Goal: Task Accomplishment & Management: Manage account settings

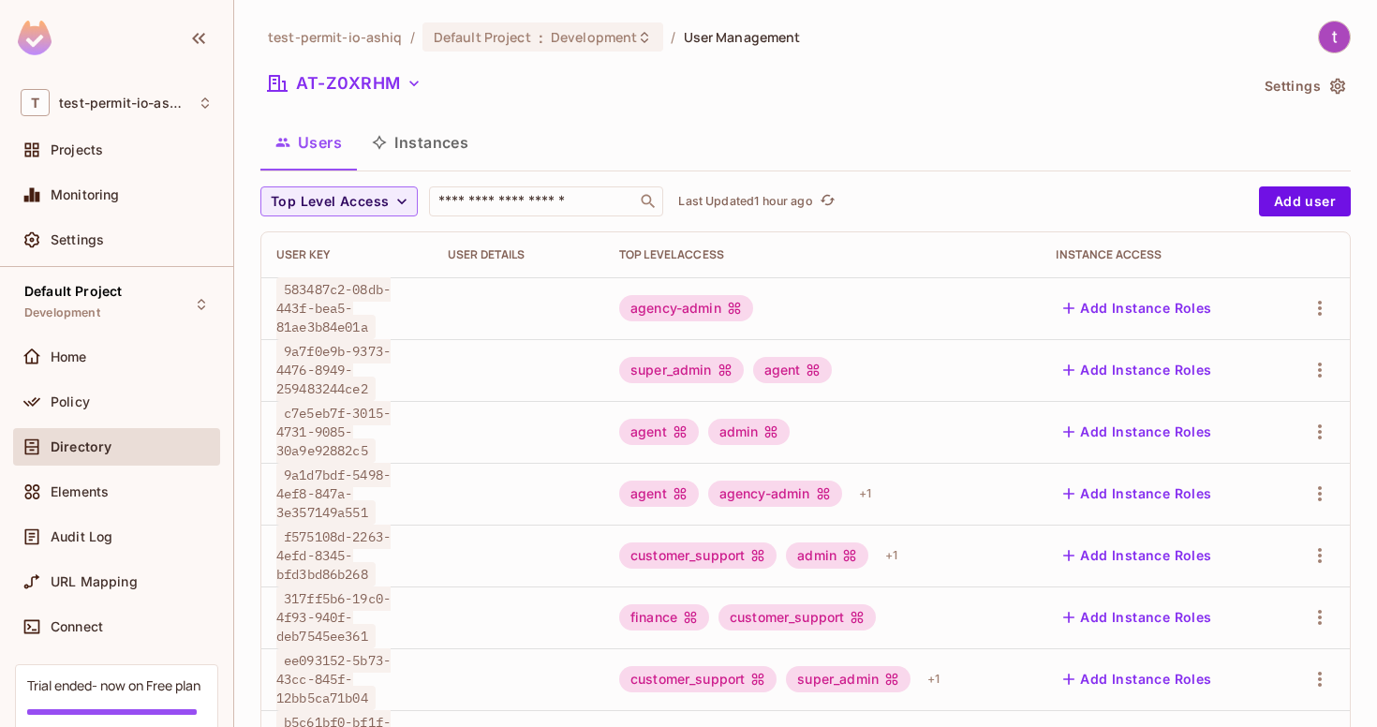
scroll to position [458, 0]
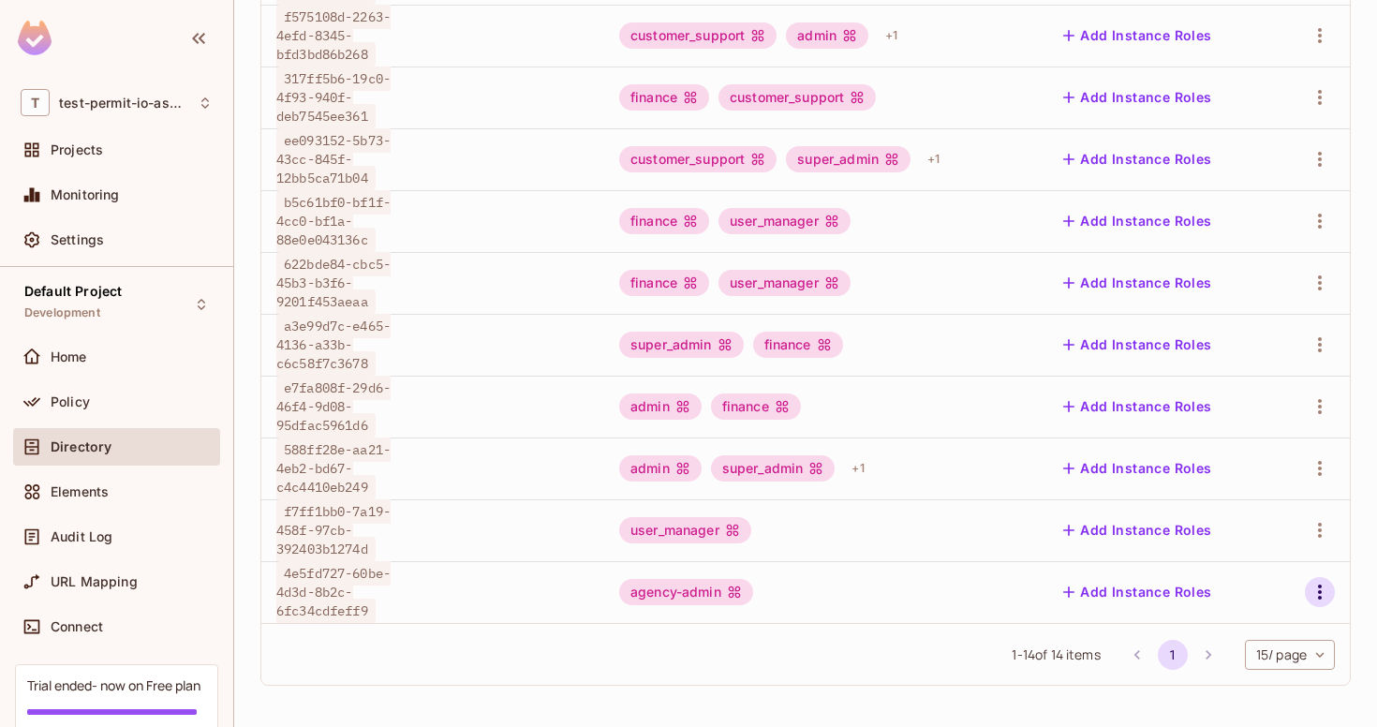
click at [1307, 589] on button "button" at bounding box center [1320, 592] width 30 height 30
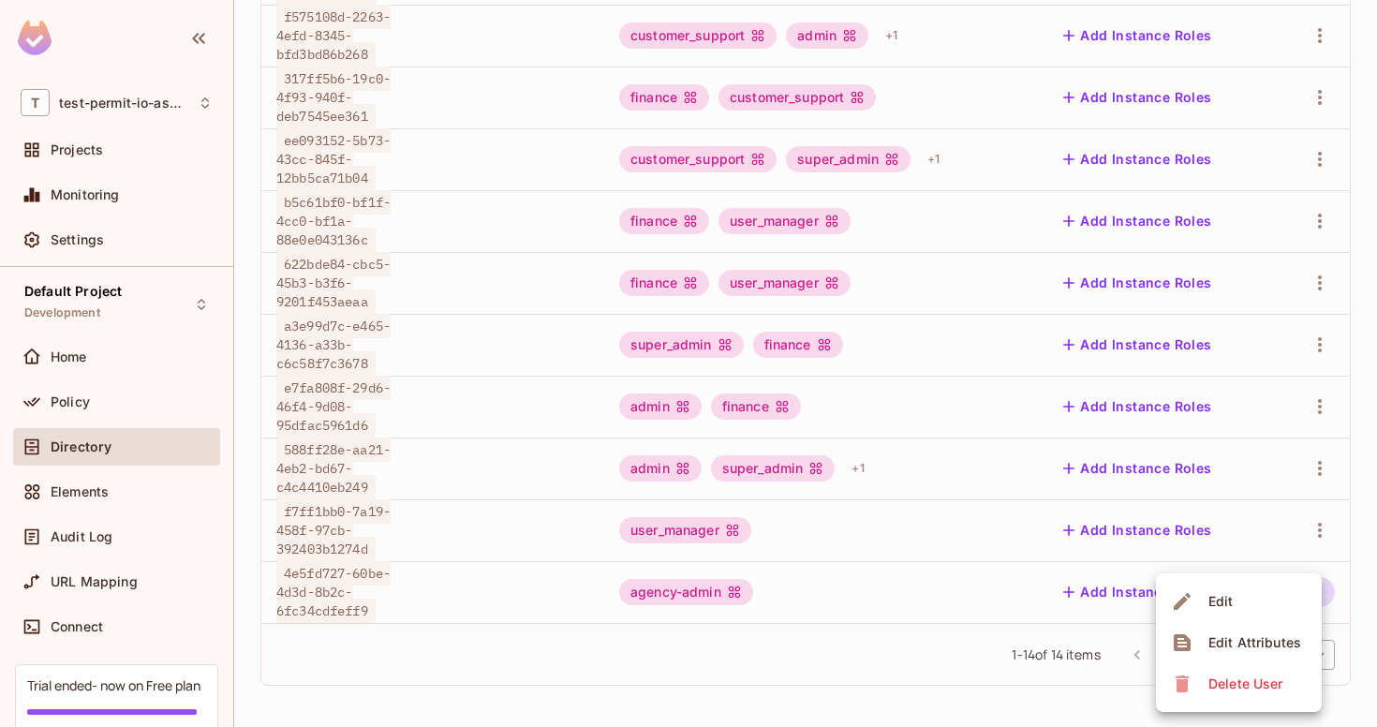
click at [871, 632] on div at bounding box center [688, 363] width 1377 height 727
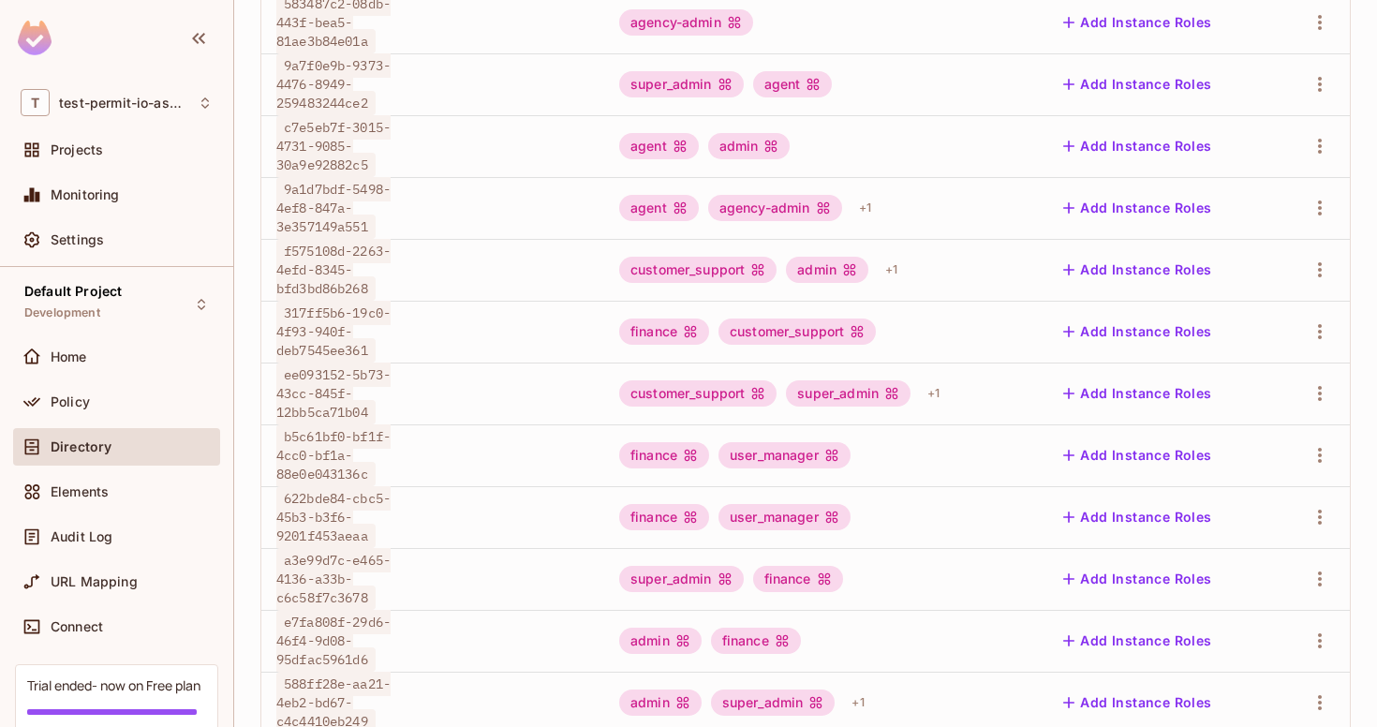
scroll to position [582, 0]
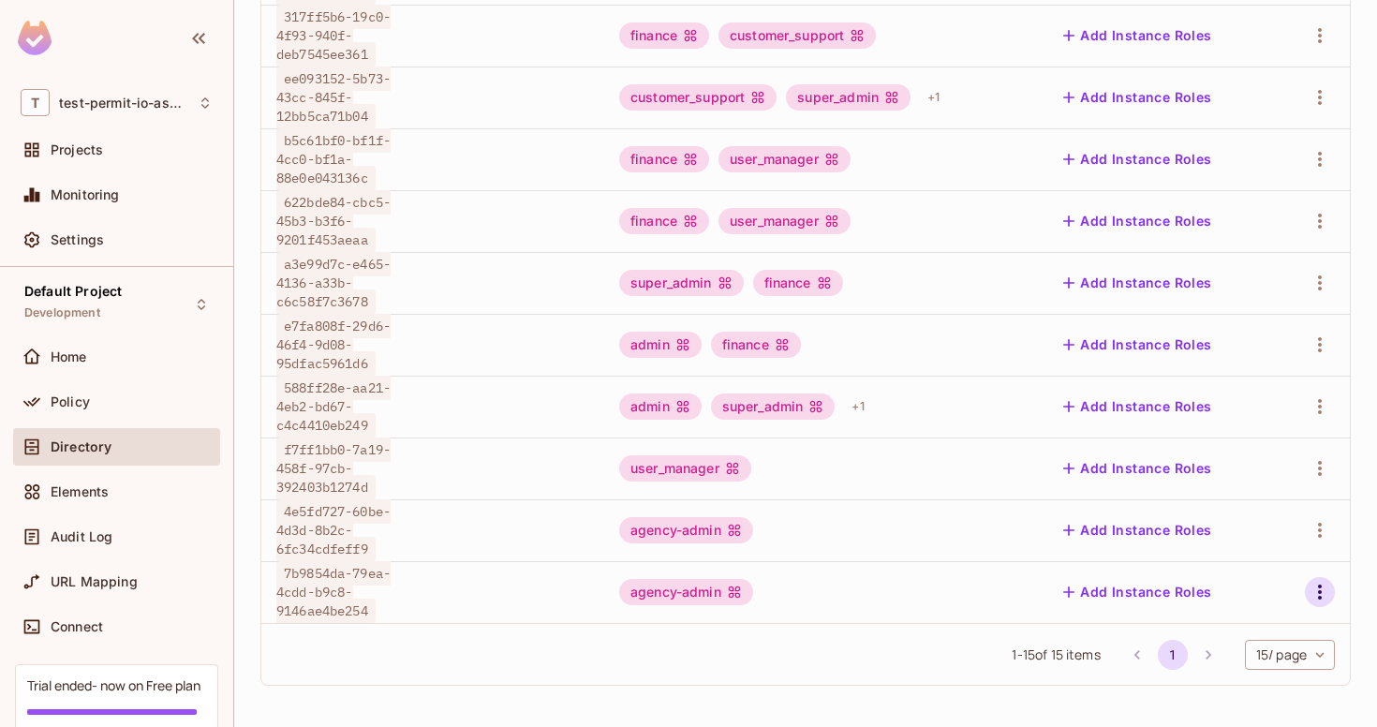
click at [1309, 585] on icon "button" at bounding box center [1320, 592] width 22 height 22
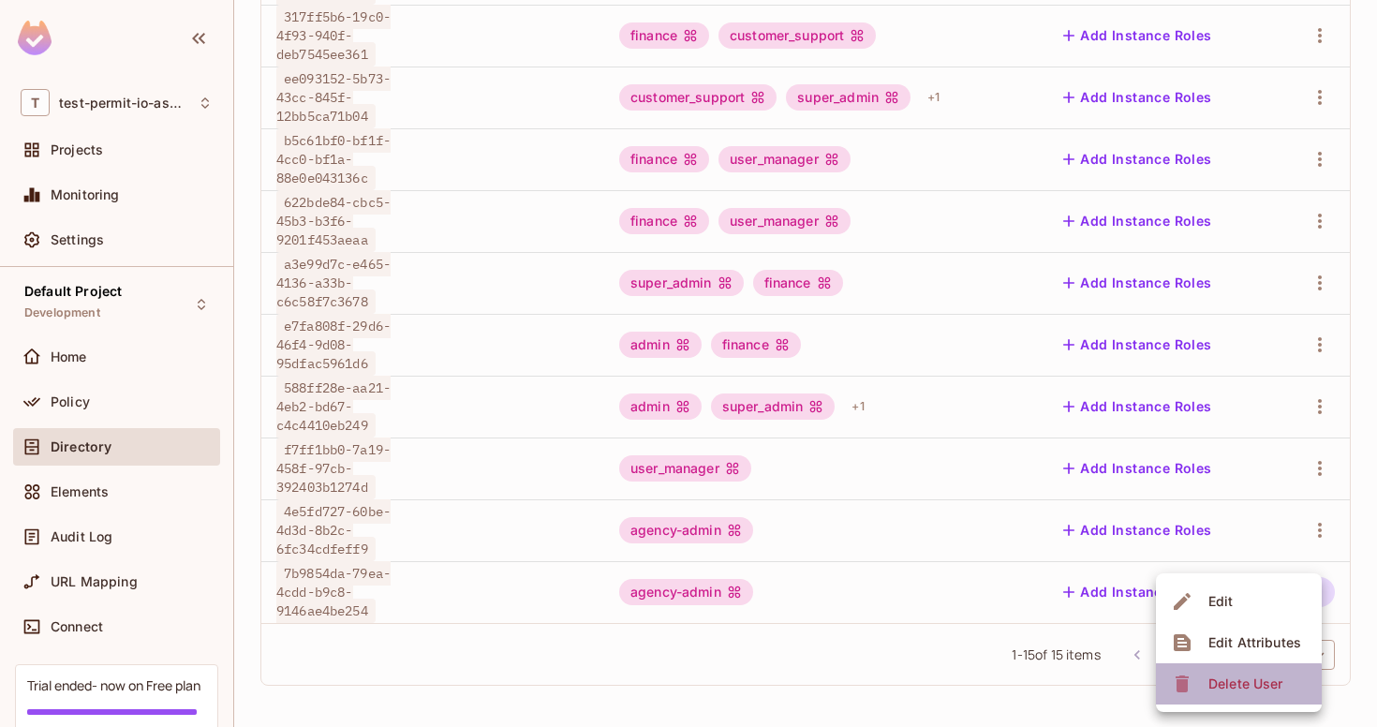
click at [1178, 689] on icon at bounding box center [1182, 683] width 13 height 17
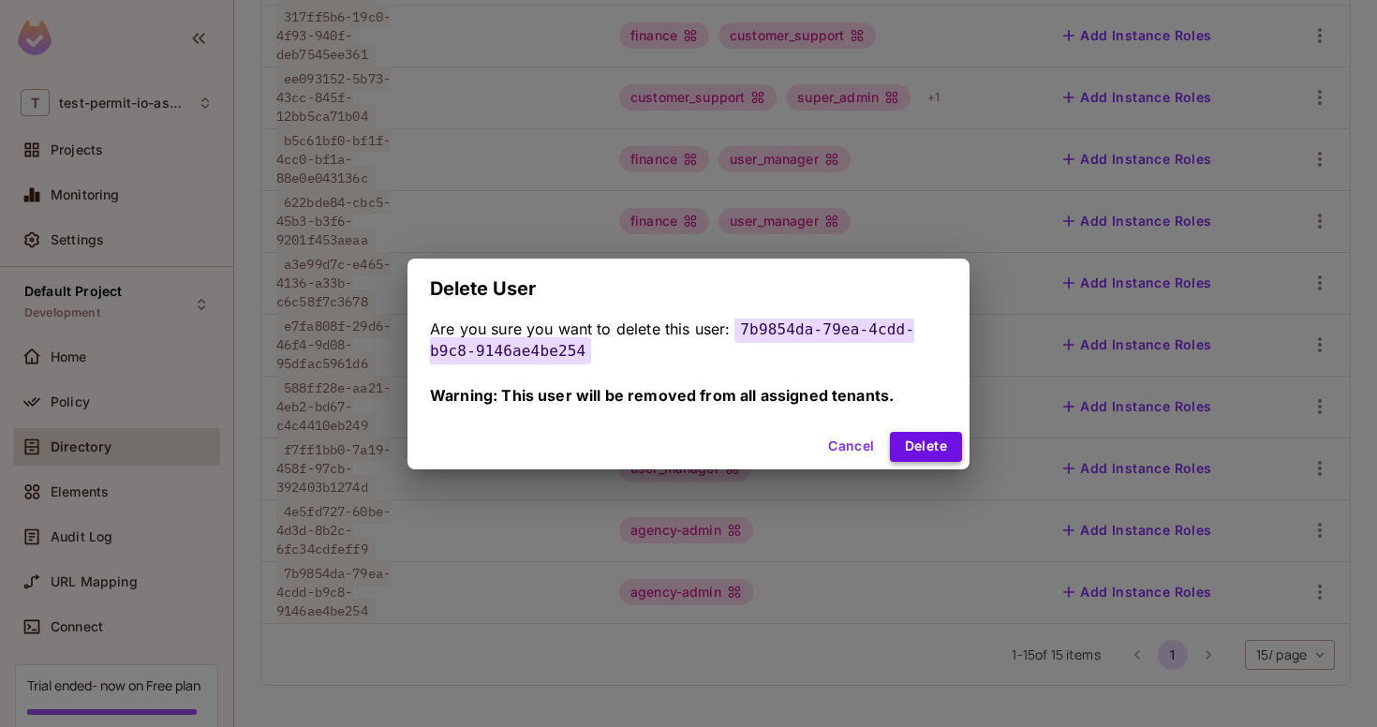
click at [925, 450] on button "Delete" at bounding box center [926, 447] width 72 height 30
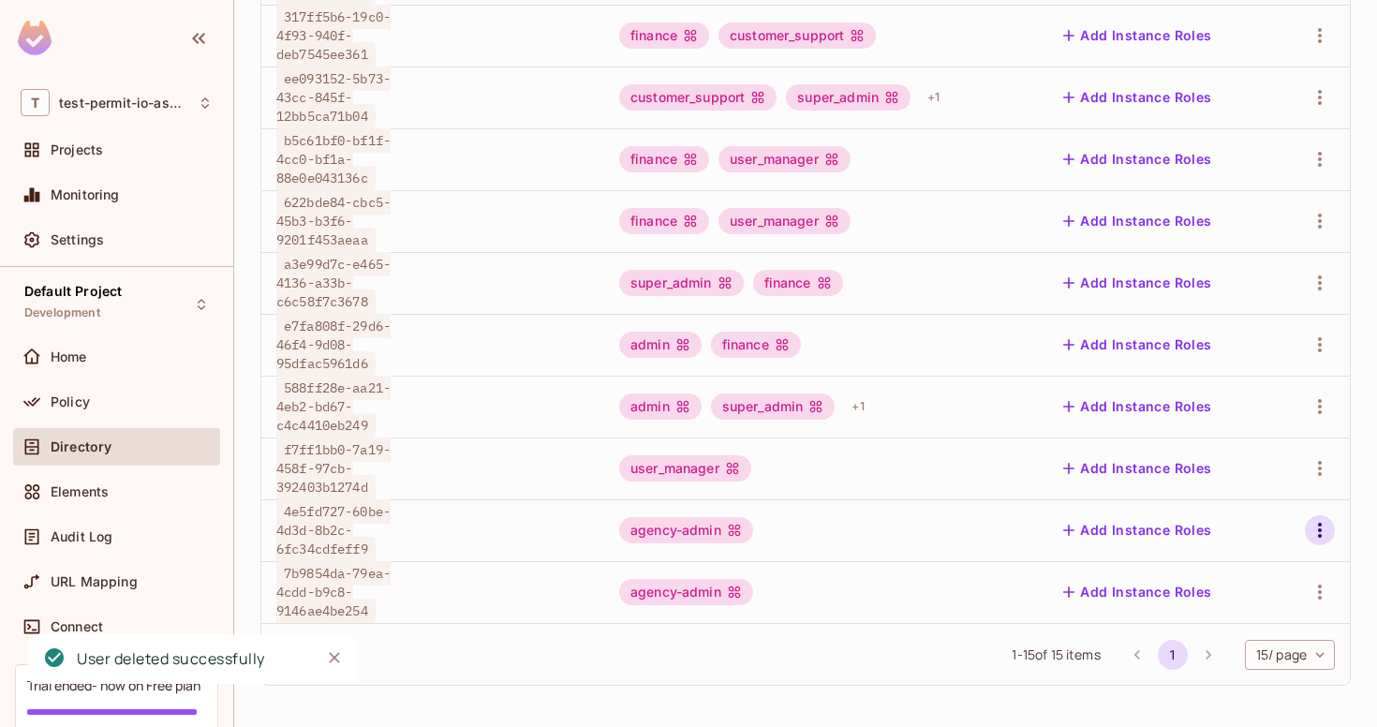
scroll to position [520, 0]
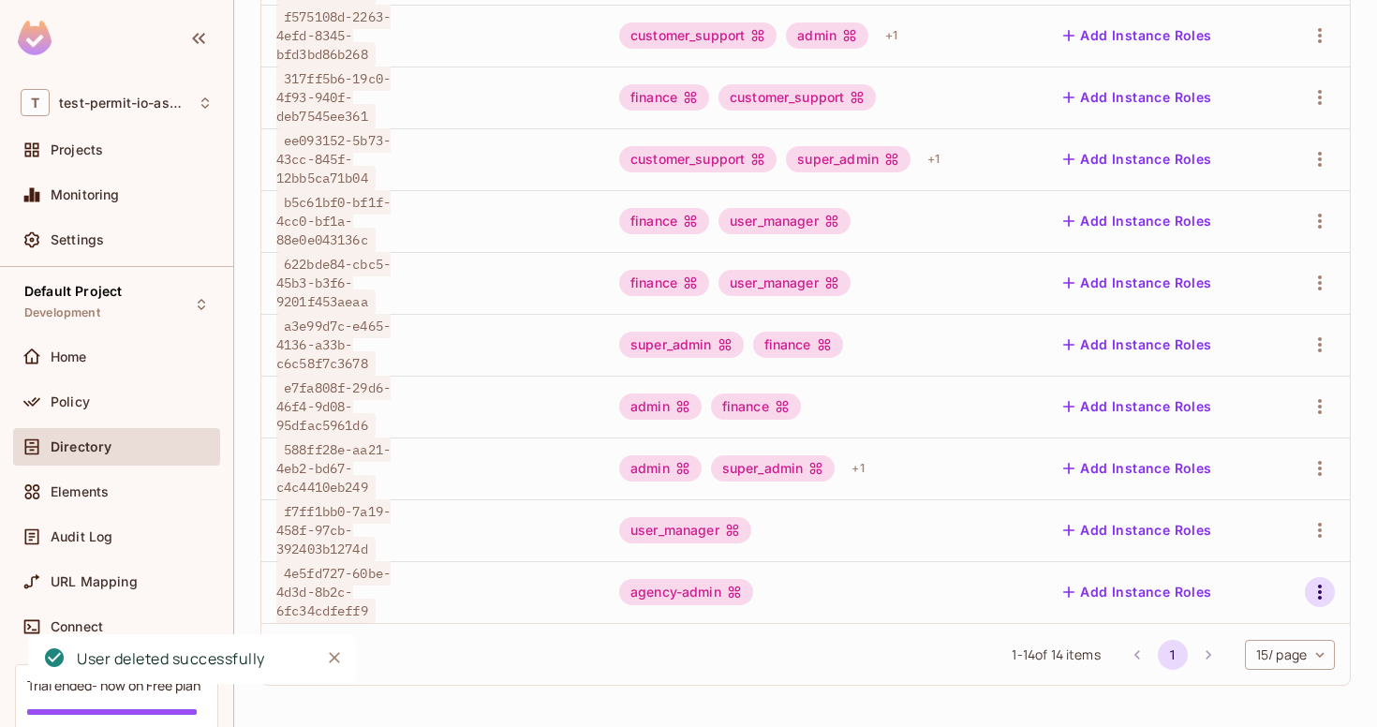
click at [1321, 597] on icon "button" at bounding box center [1320, 592] width 4 height 15
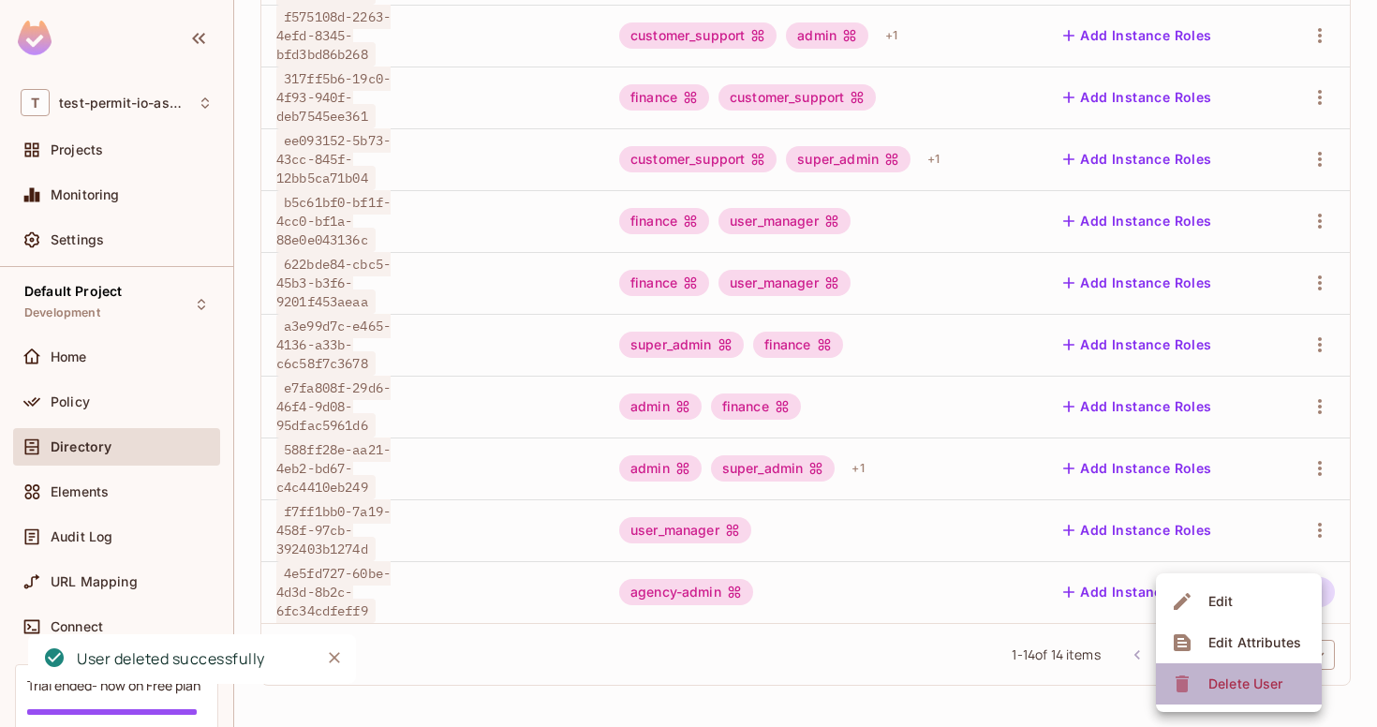
click at [1185, 689] on icon at bounding box center [1182, 683] width 13 height 17
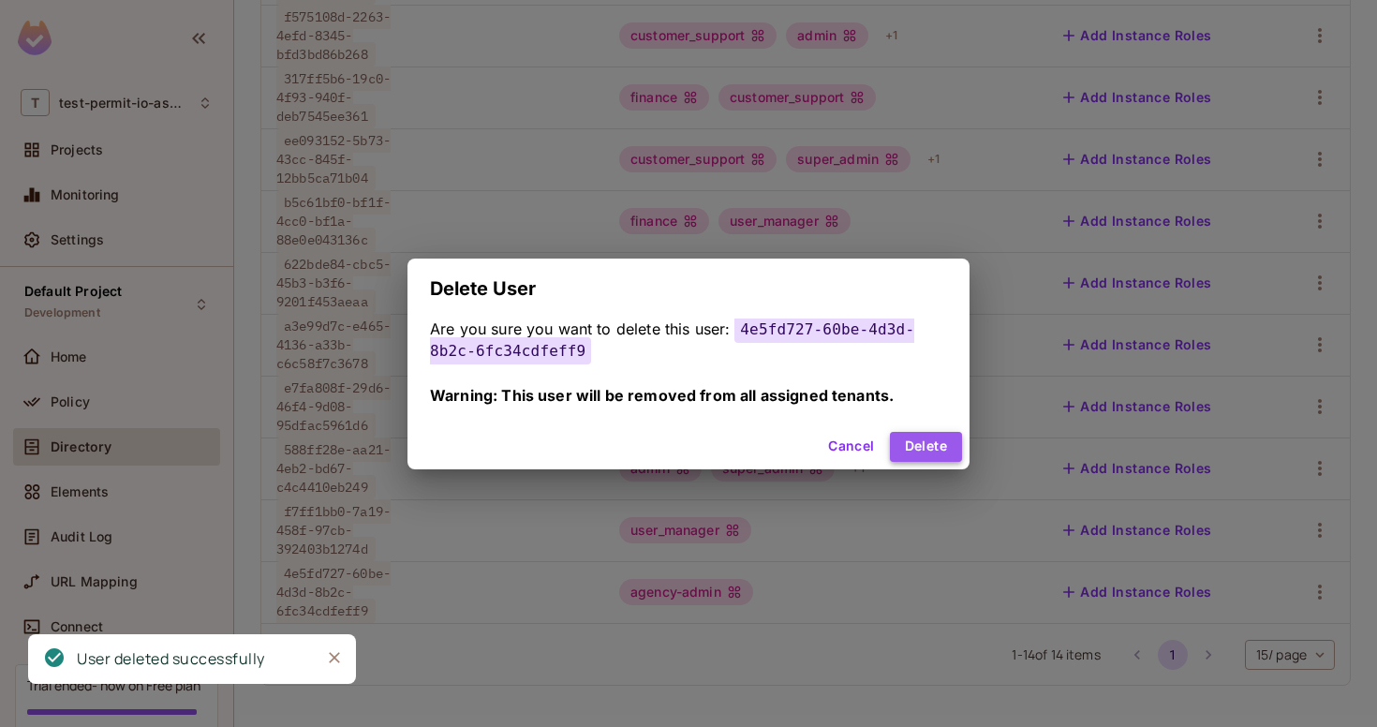
click at [942, 436] on button "Delete" at bounding box center [926, 447] width 72 height 30
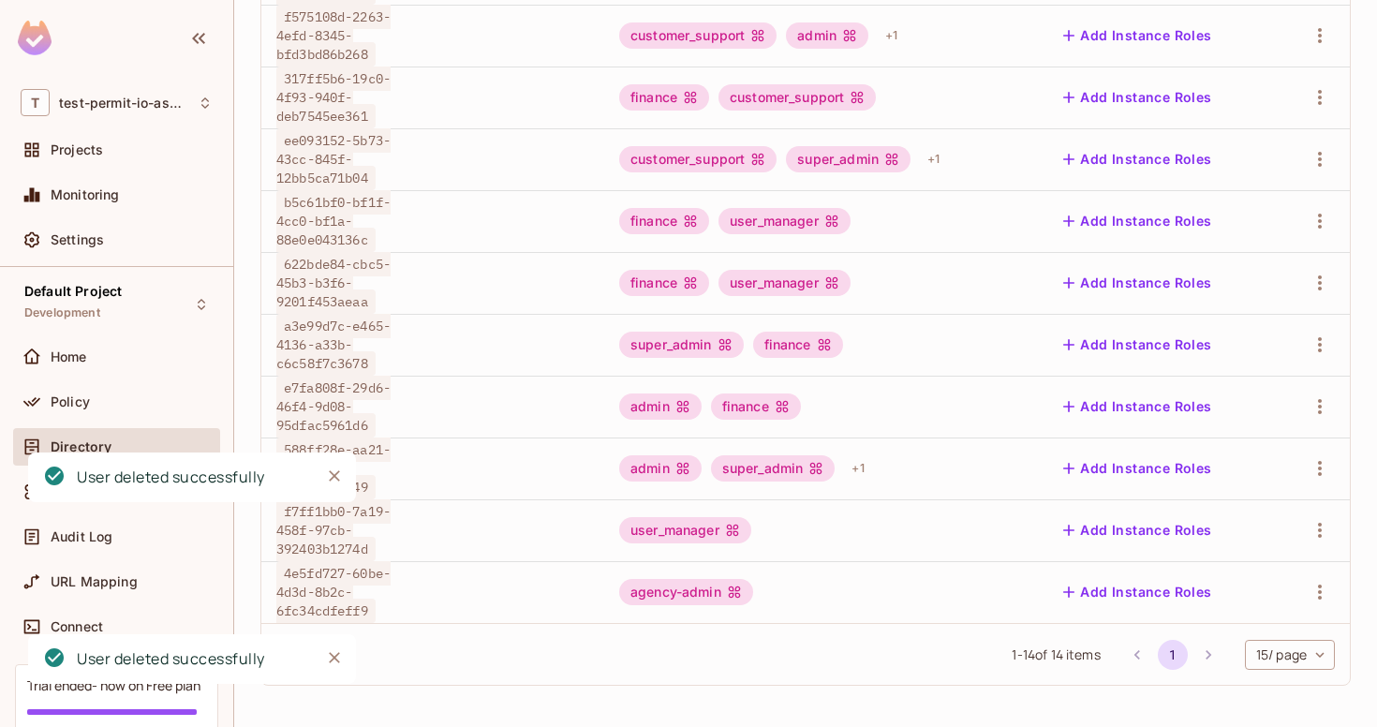
scroll to position [458, 0]
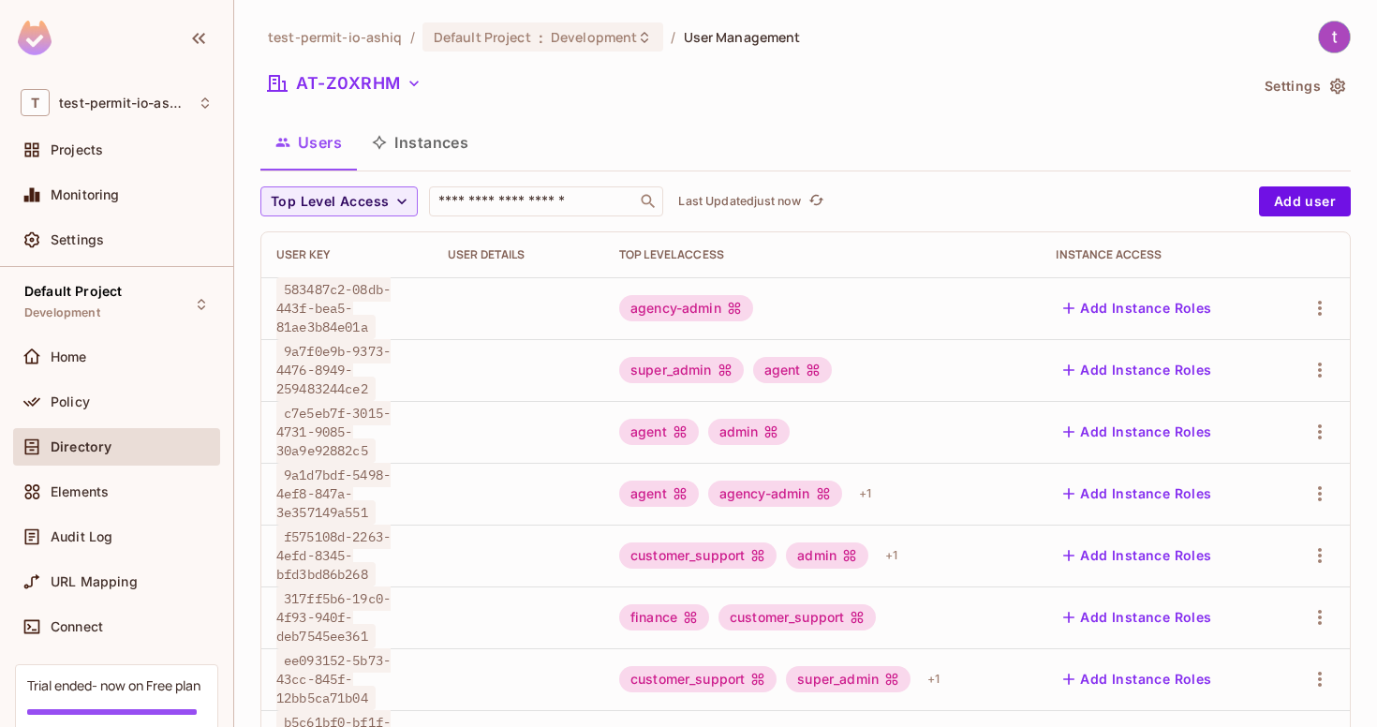
scroll to position [582, 0]
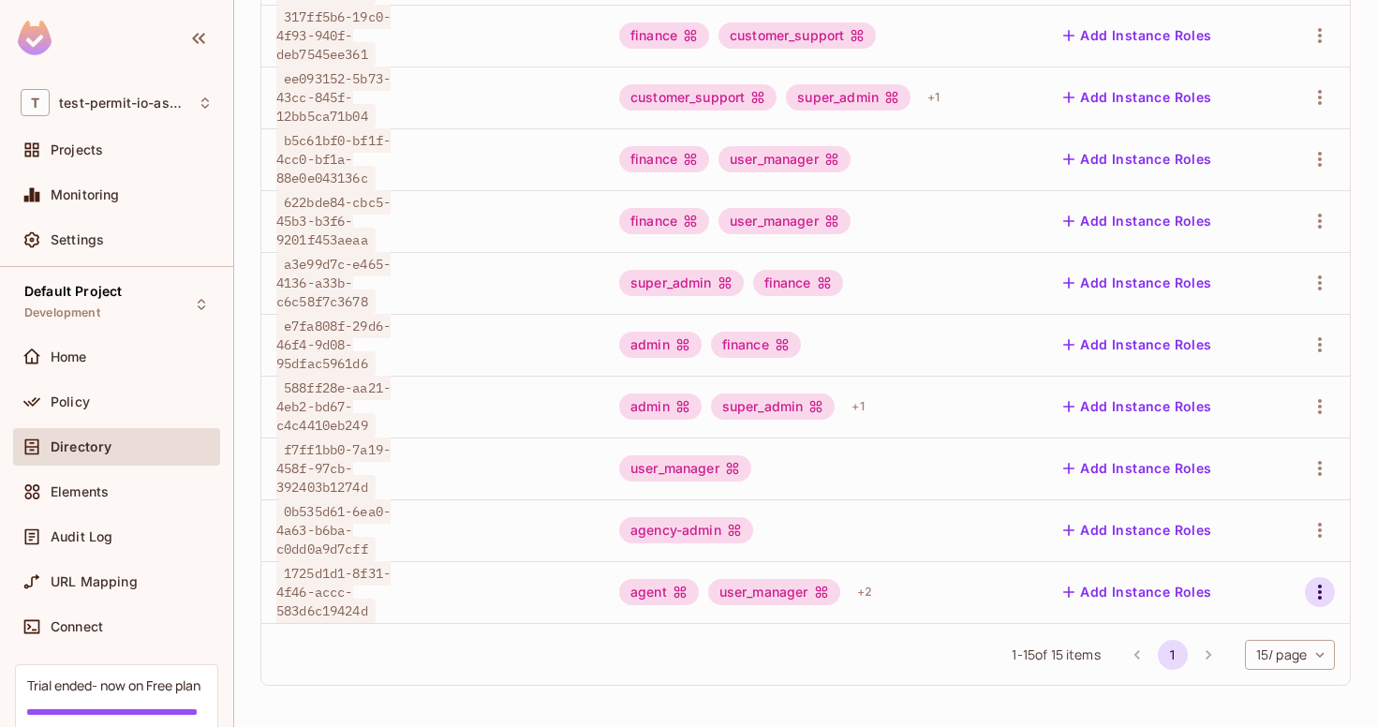
click at [1327, 585] on icon "button" at bounding box center [1320, 592] width 22 height 22
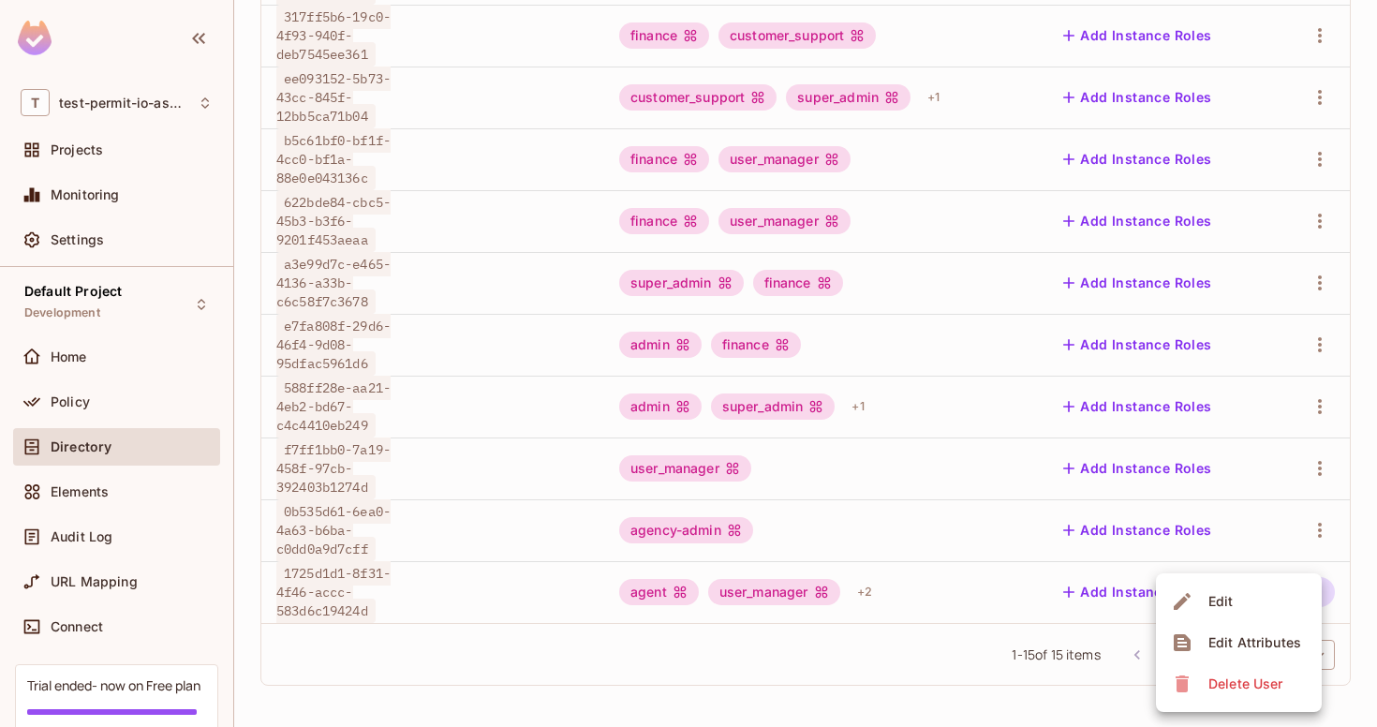
click at [1219, 671] on span "Delete User" at bounding box center [1245, 684] width 85 height 30
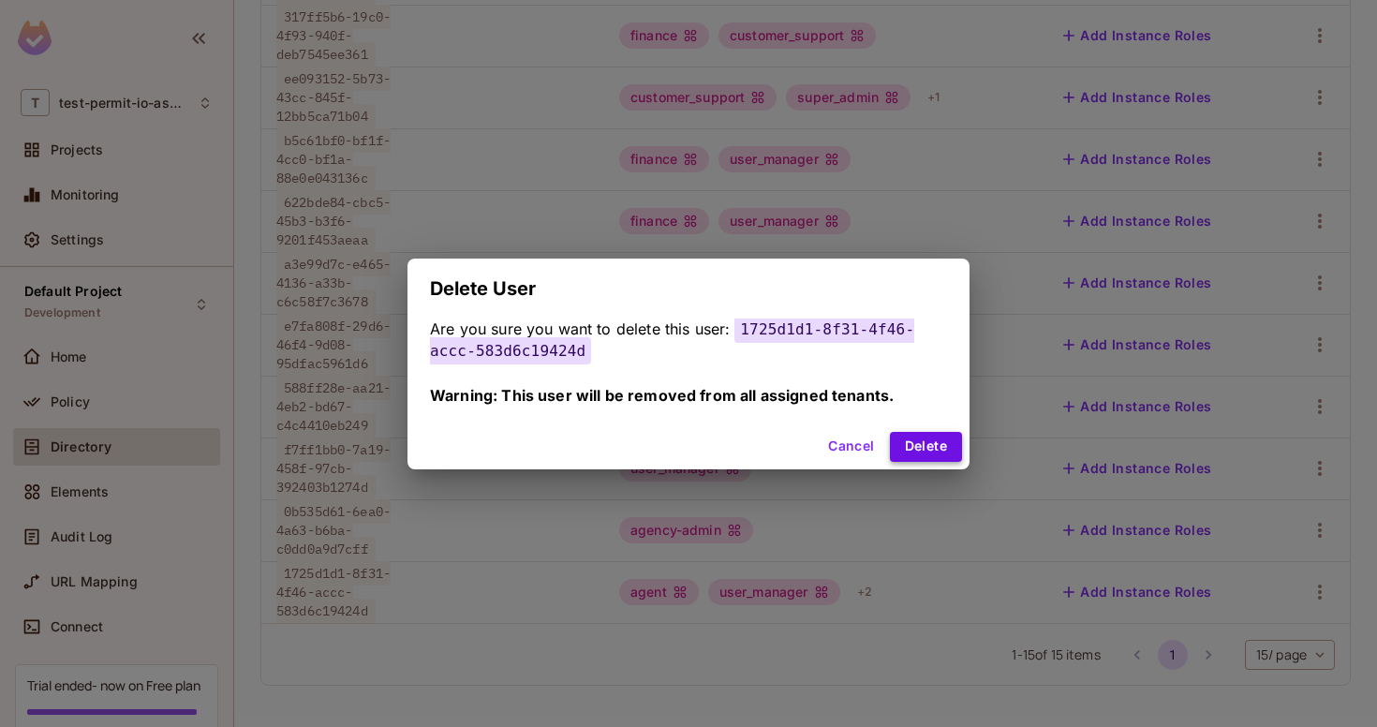
click at [920, 456] on button "Delete" at bounding box center [926, 447] width 72 height 30
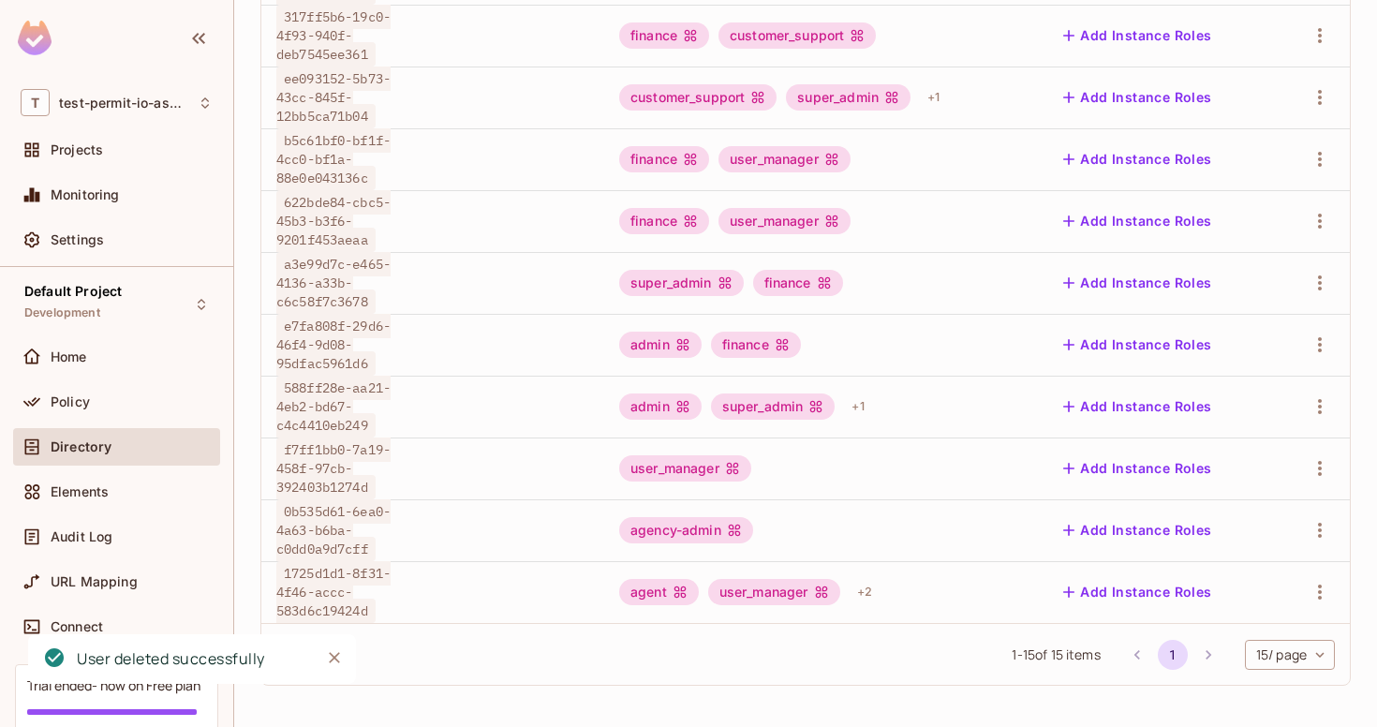
scroll to position [520, 0]
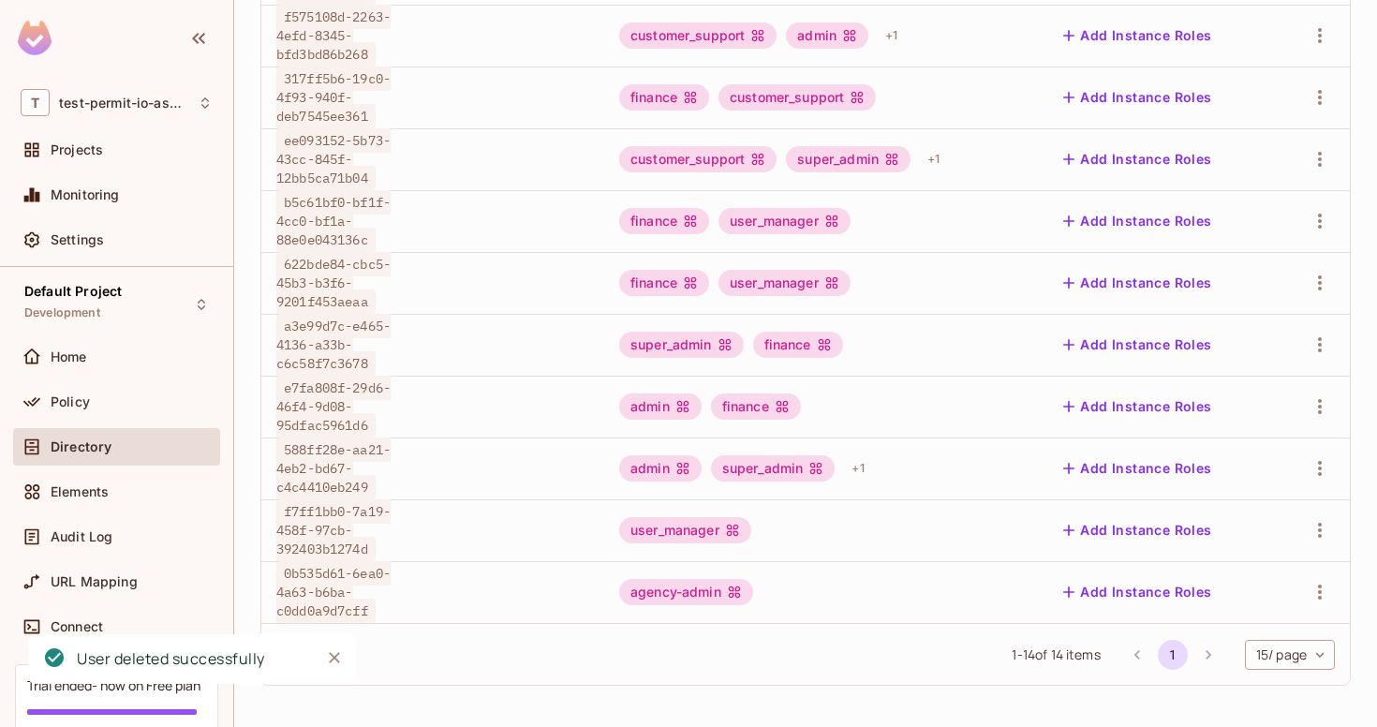
click at [1304, 586] on div at bounding box center [1313, 592] width 43 height 30
click at [1314, 590] on icon "button" at bounding box center [1320, 592] width 22 height 22
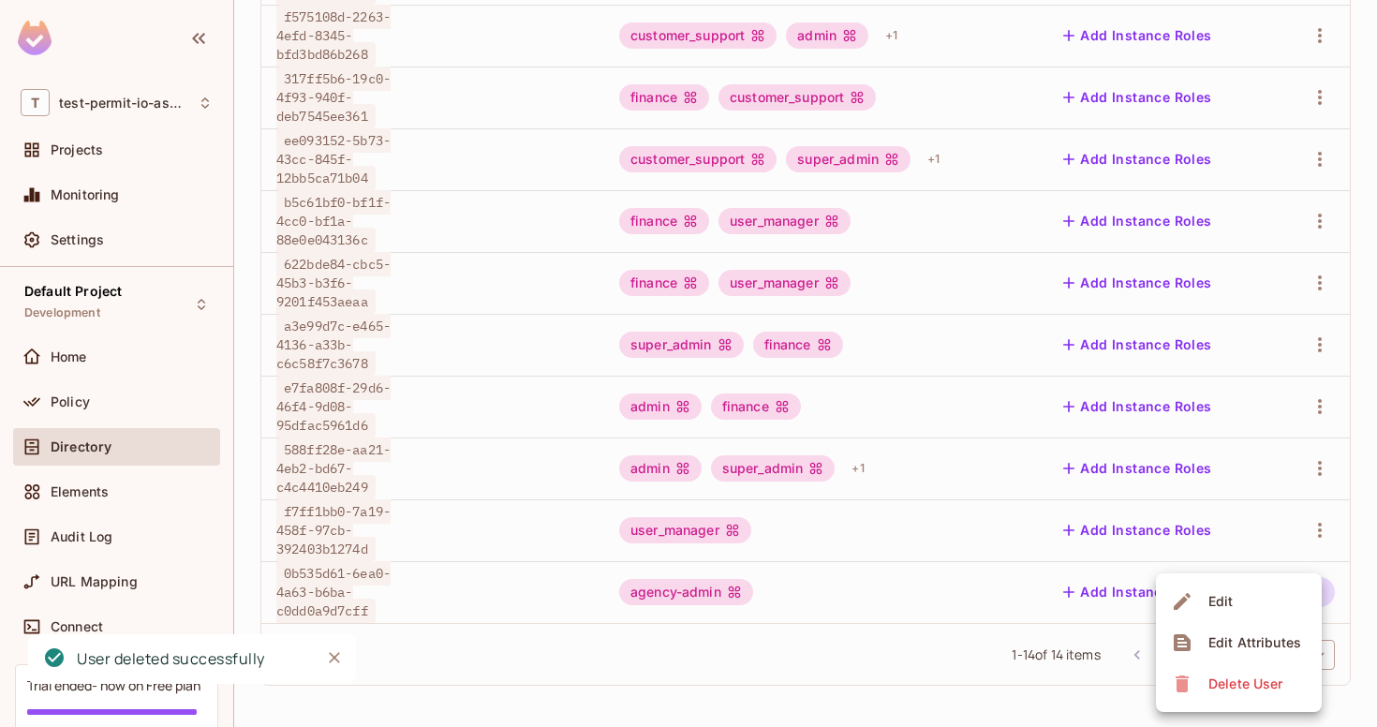
click at [1194, 685] on div "Delete User" at bounding box center [1229, 684] width 117 height 30
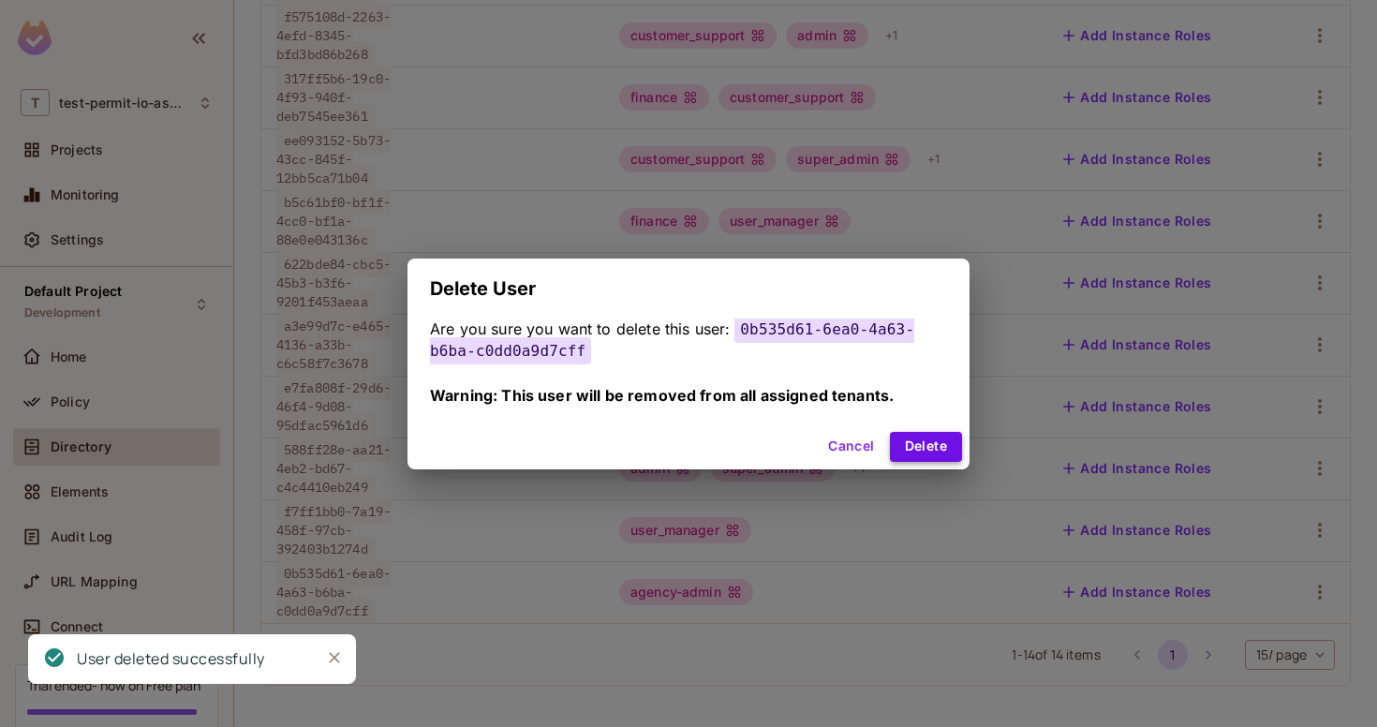
click at [945, 448] on button "Delete" at bounding box center [926, 447] width 72 height 30
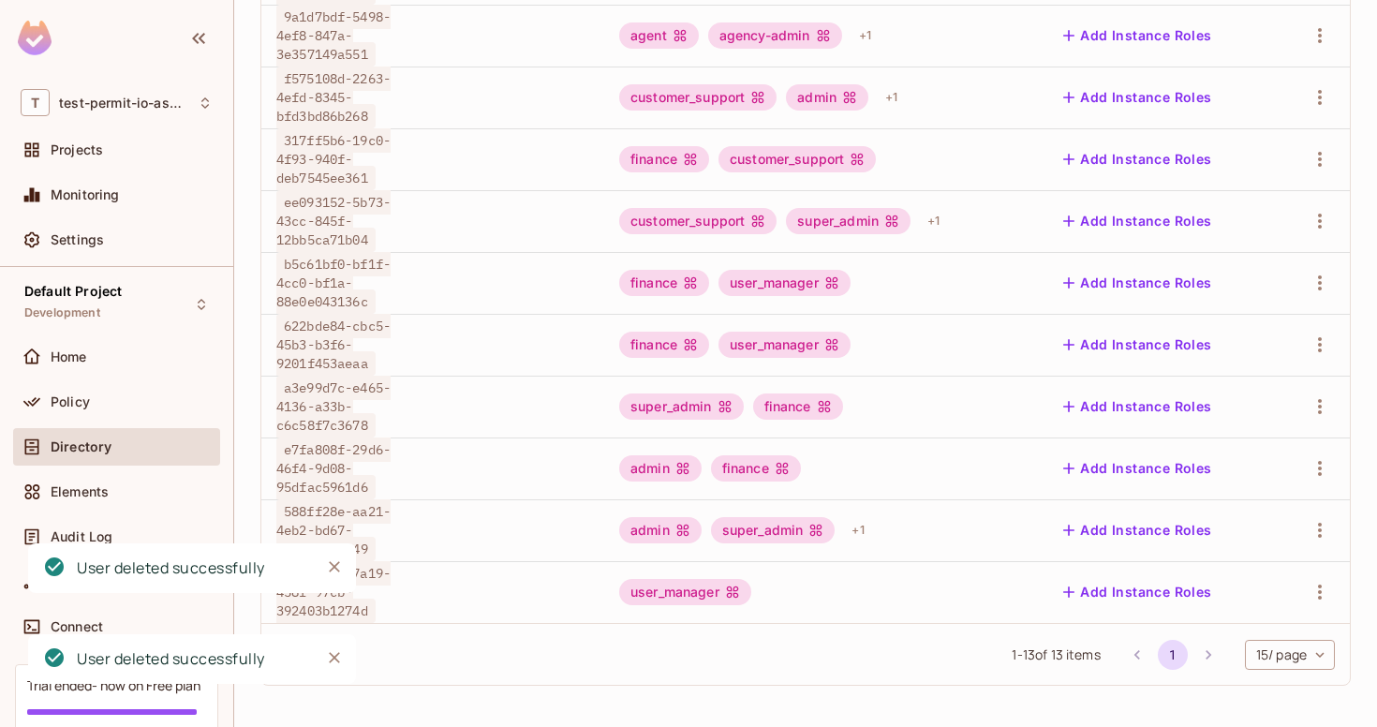
scroll to position [458, 0]
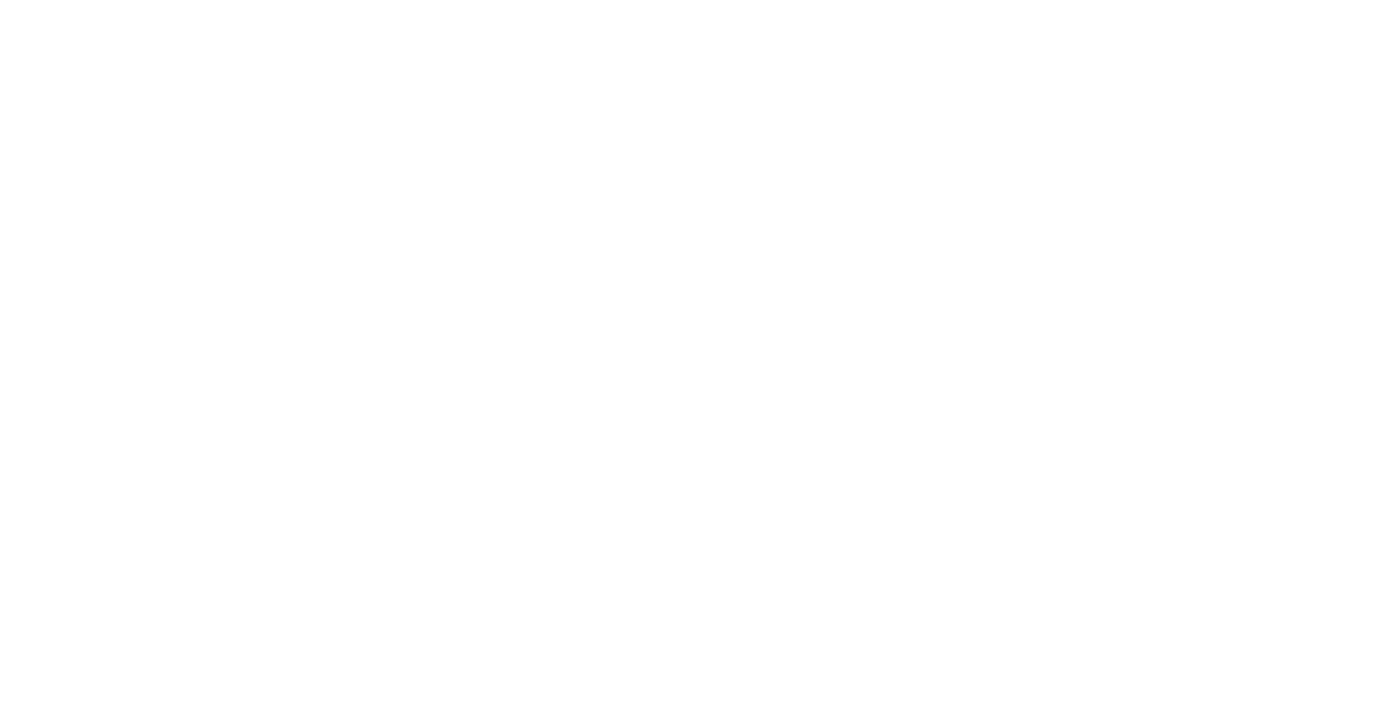
click at [334, 7] on html at bounding box center [688, 3] width 1377 height 7
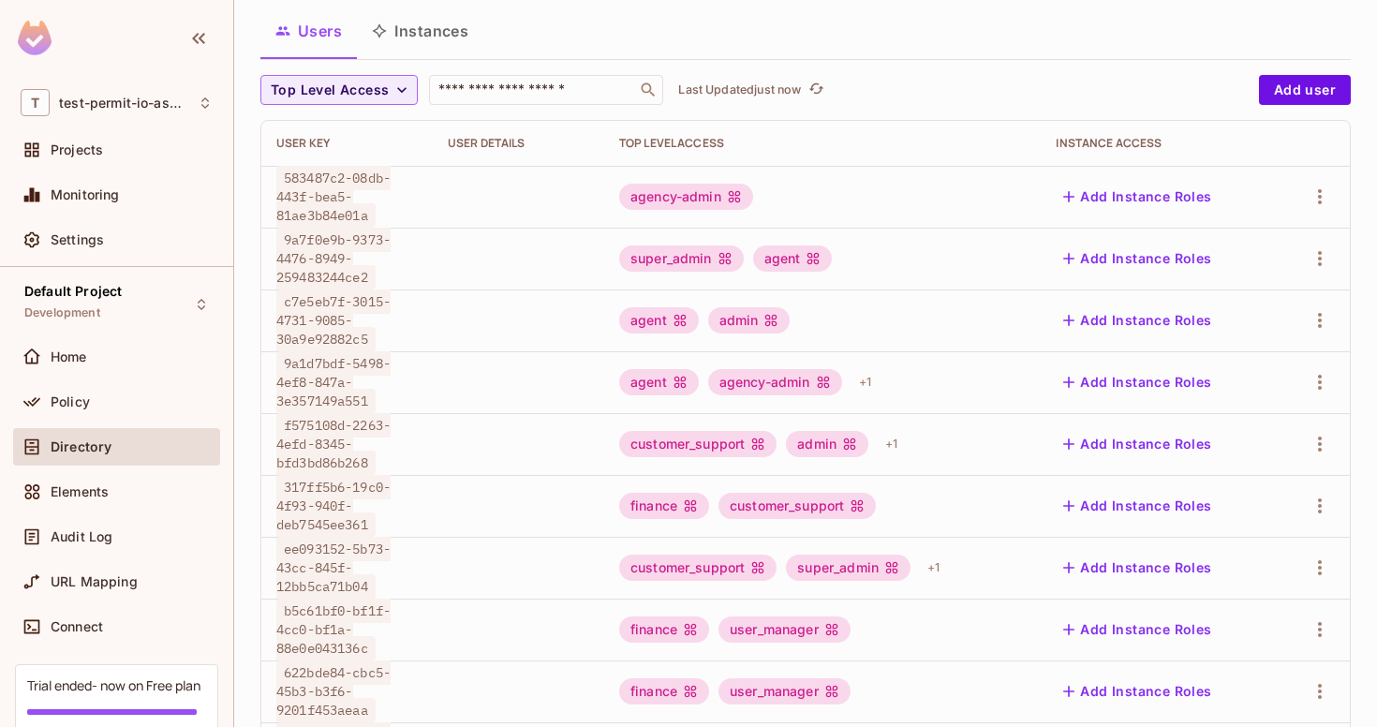
scroll to position [520, 0]
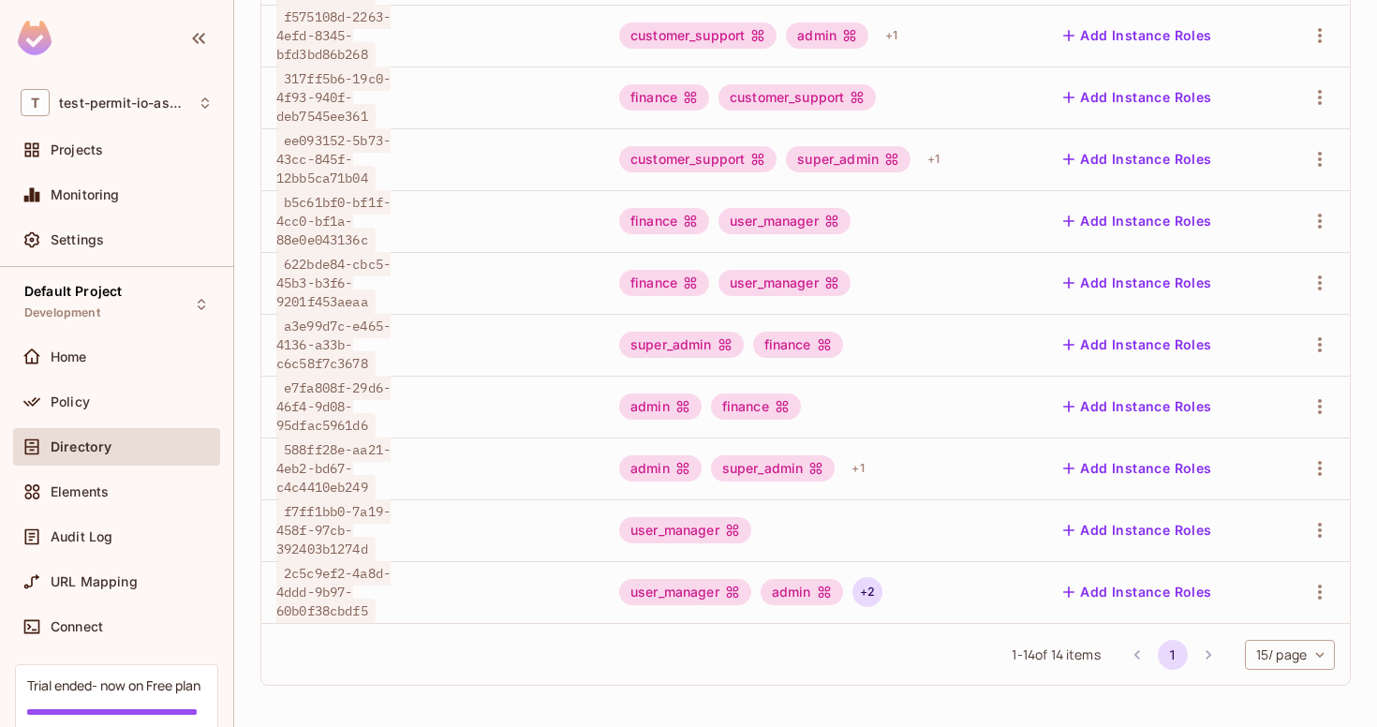
click at [868, 603] on div "+ 2" at bounding box center [868, 592] width 30 height 30
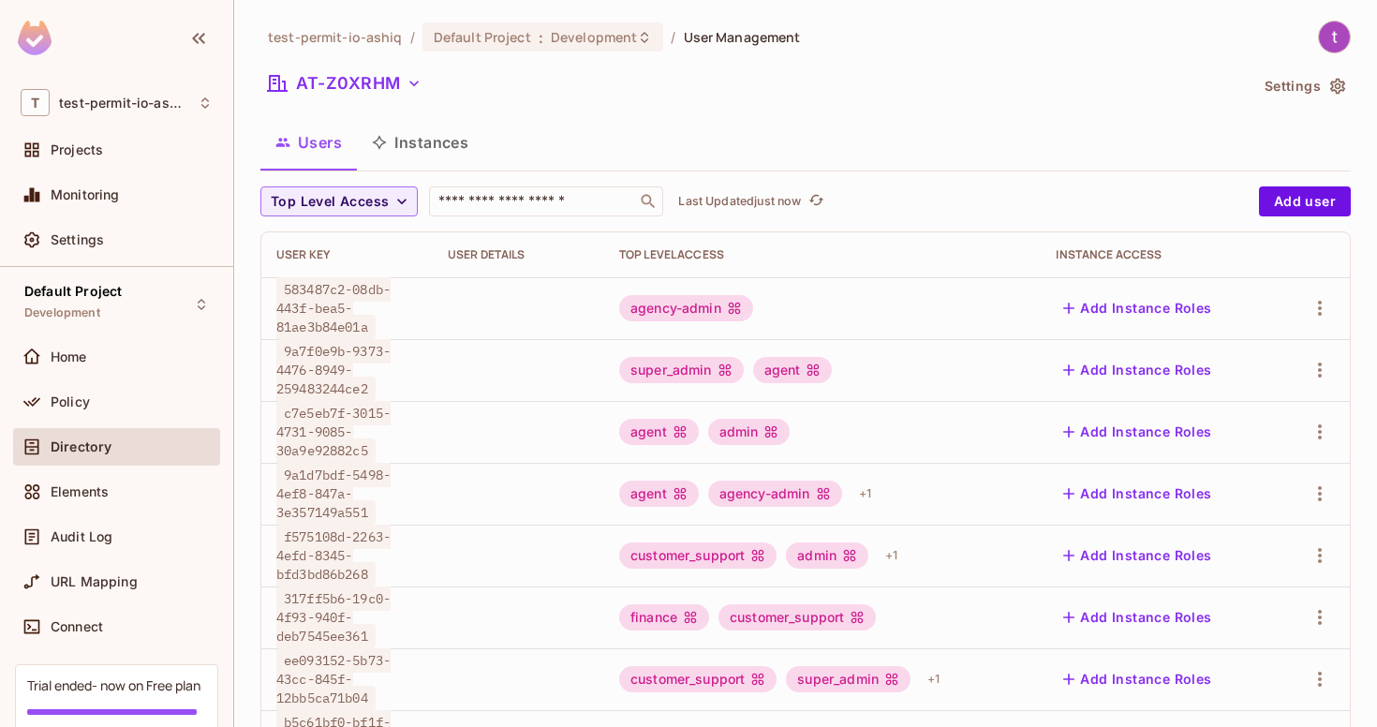
scroll to position [520, 0]
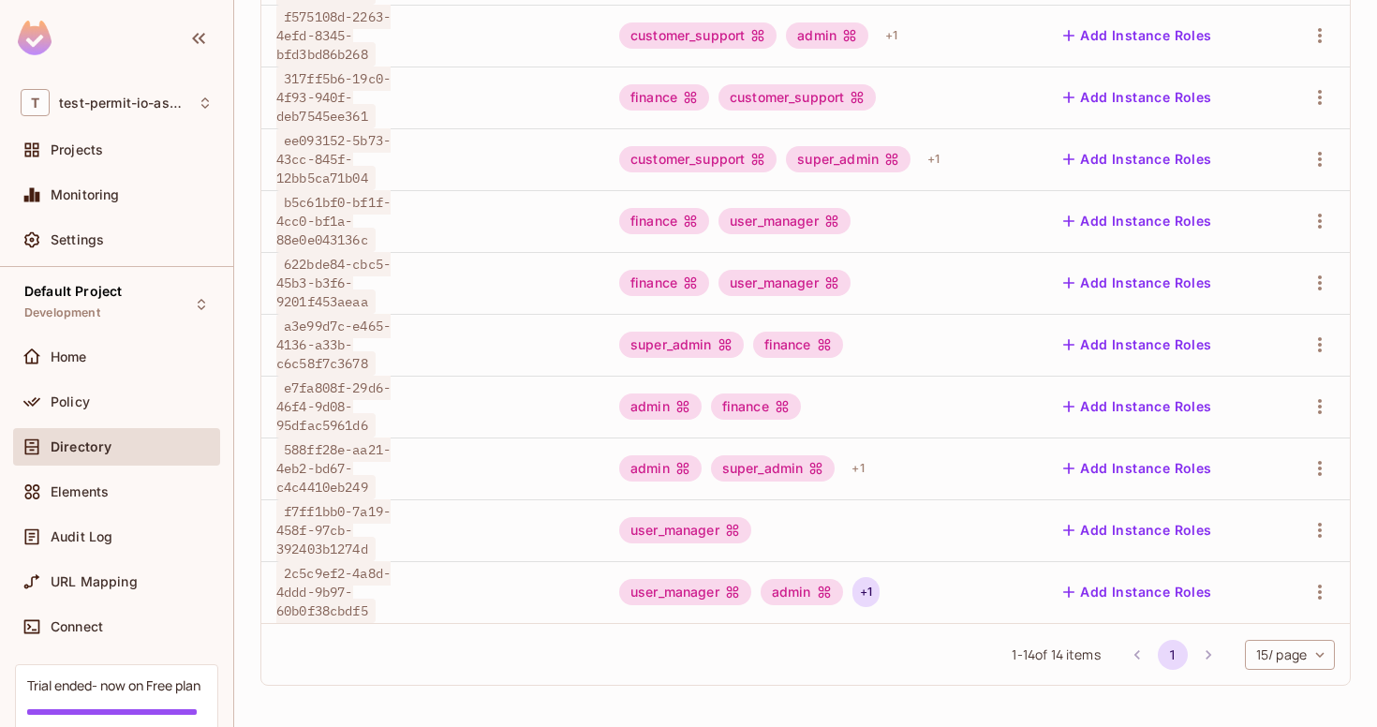
click at [866, 585] on div "+ 1" at bounding box center [866, 592] width 27 height 30
